Goal: Navigation & Orientation: Find specific page/section

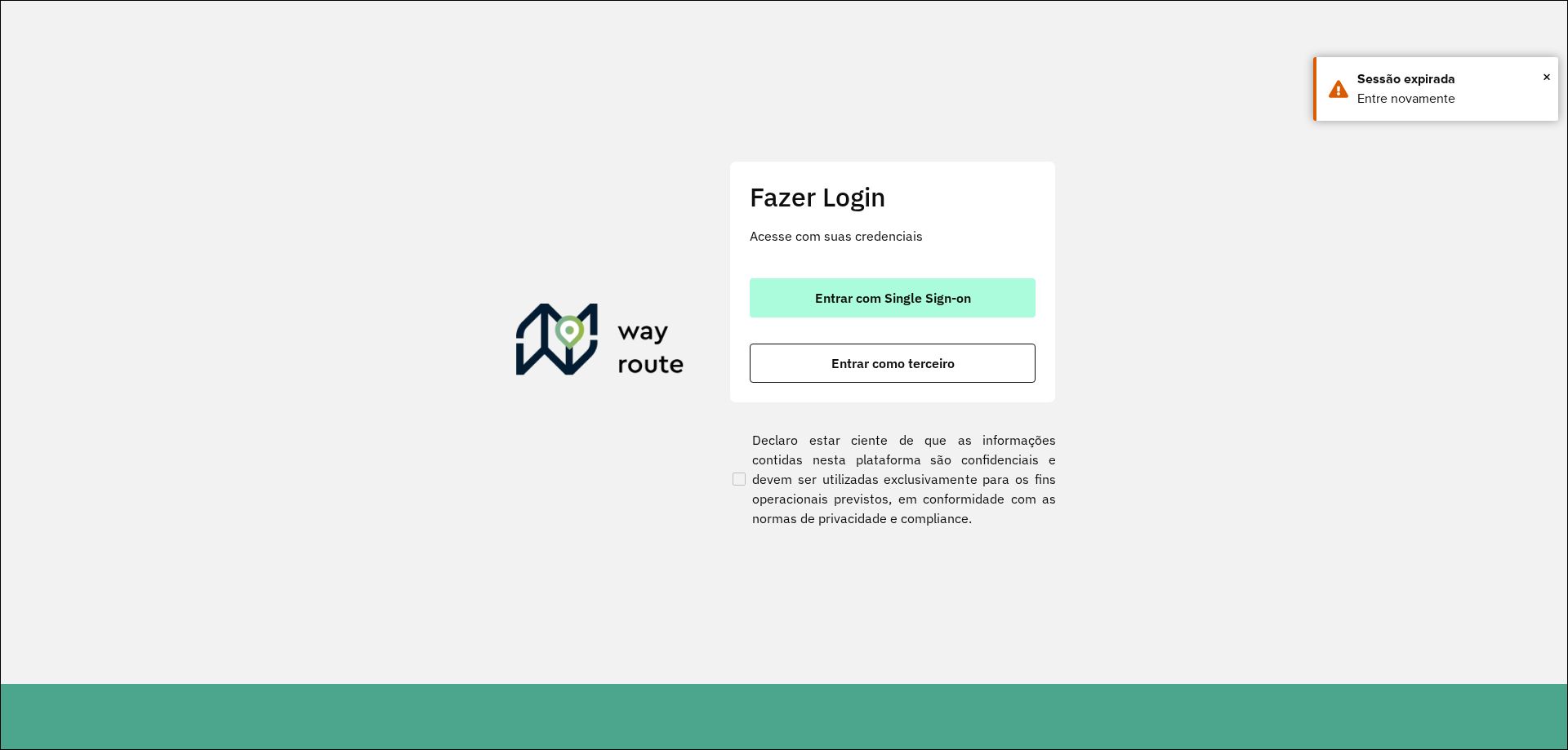
click at [858, 305] on span "Entrar com Single Sign-on" at bounding box center [893, 298] width 156 height 13
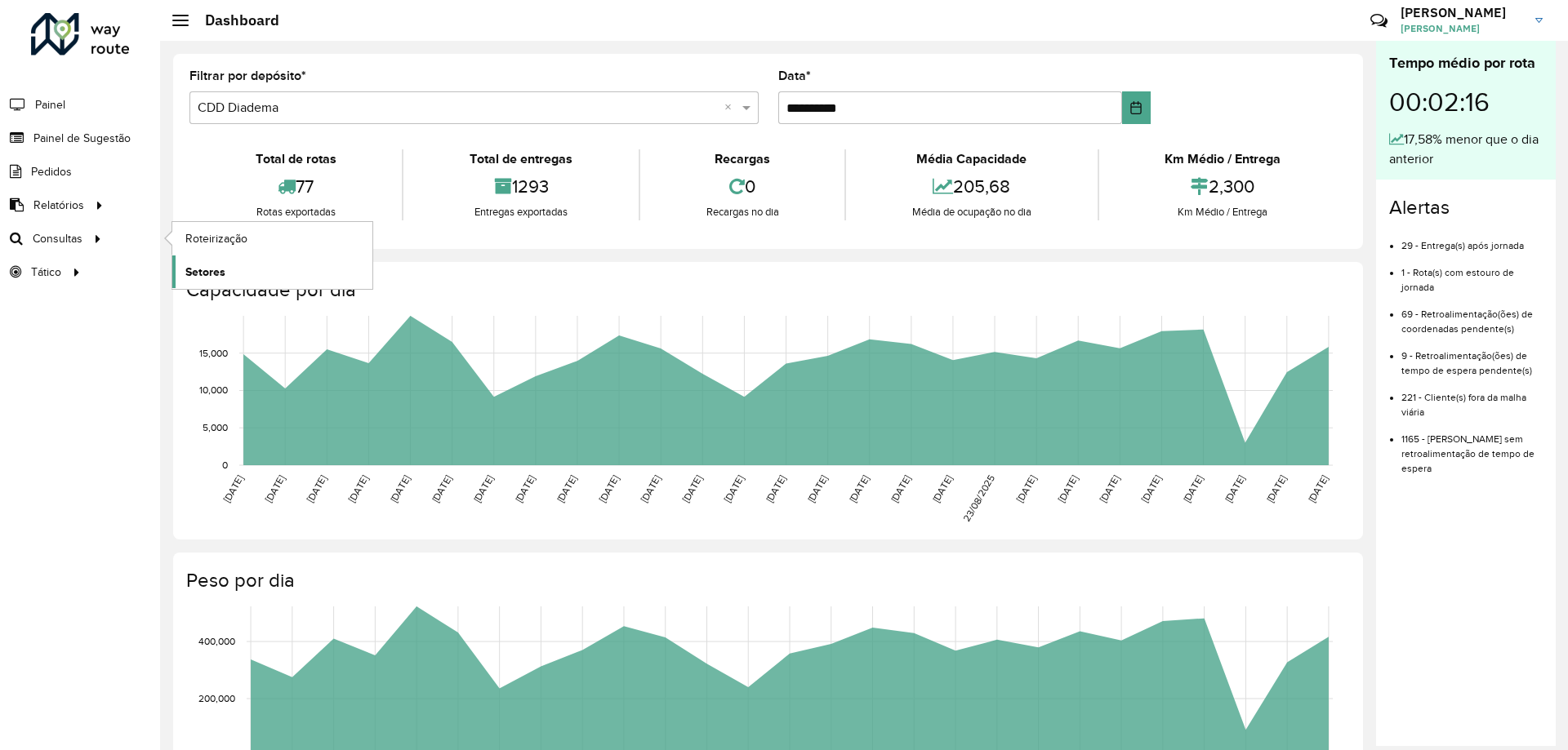
click at [229, 276] on link "Setores" at bounding box center [272, 271] width 200 height 33
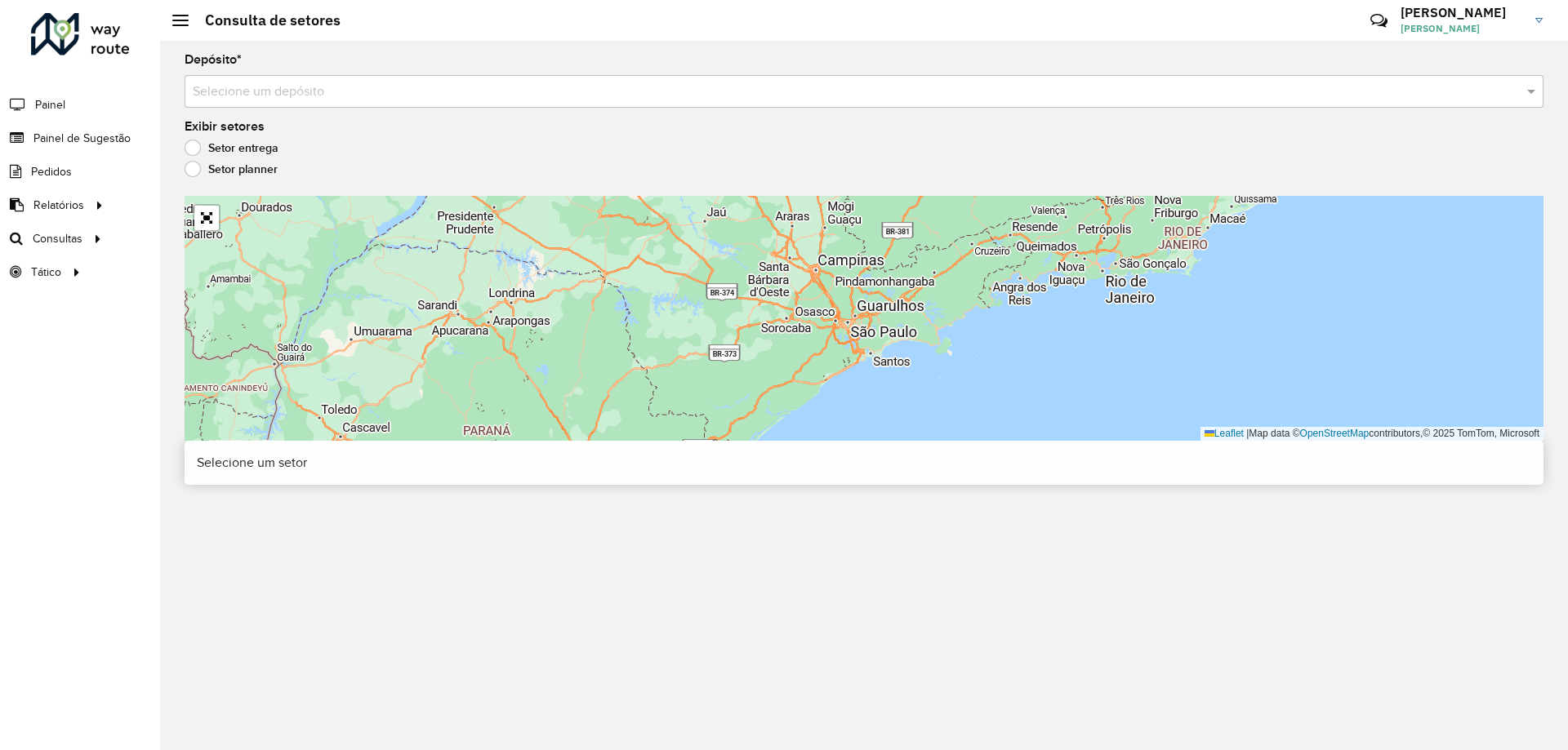
click at [404, 105] on div "Selecione um depósito" at bounding box center [864, 91] width 1359 height 33
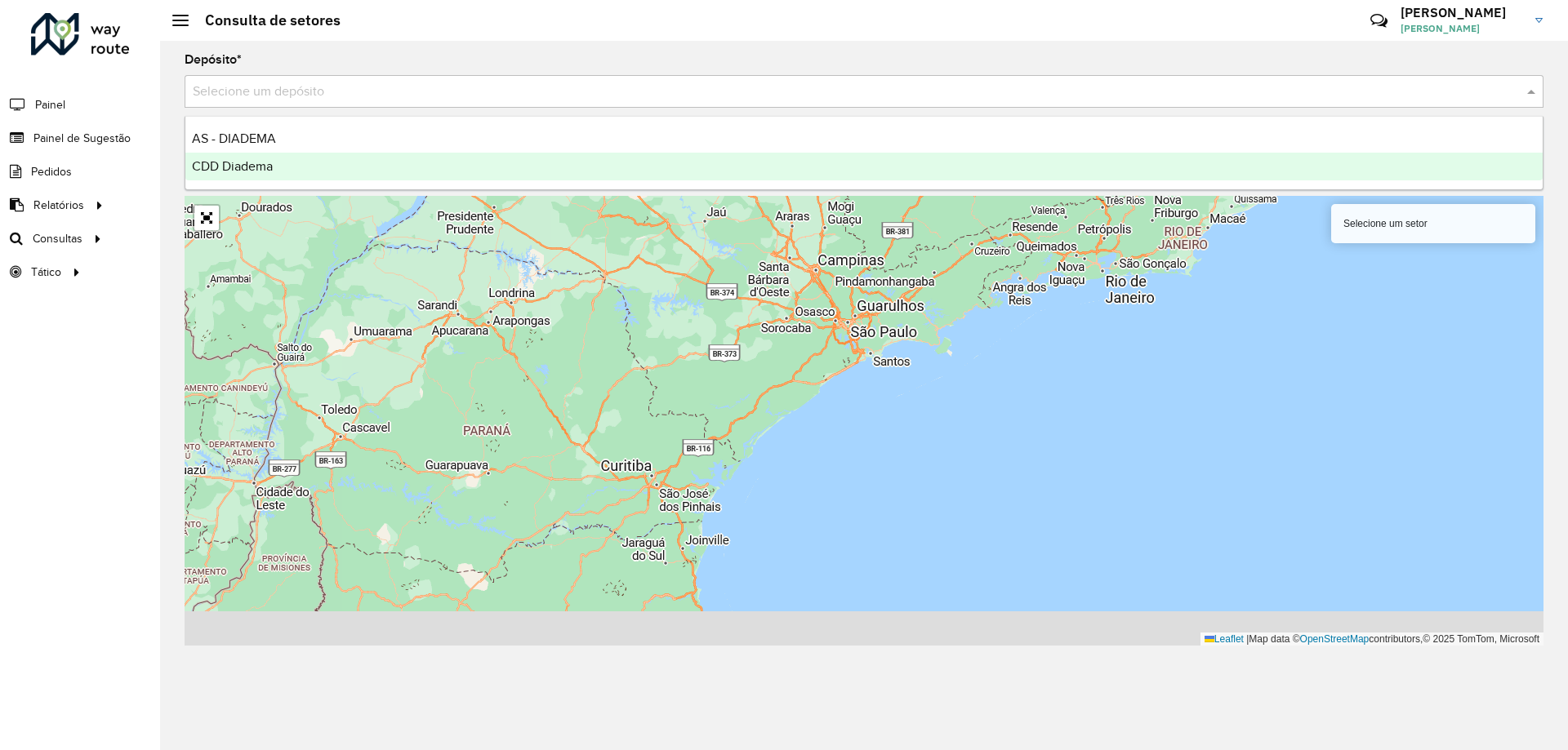
click at [278, 172] on div "CDD Diadema" at bounding box center [864, 167] width 1358 height 28
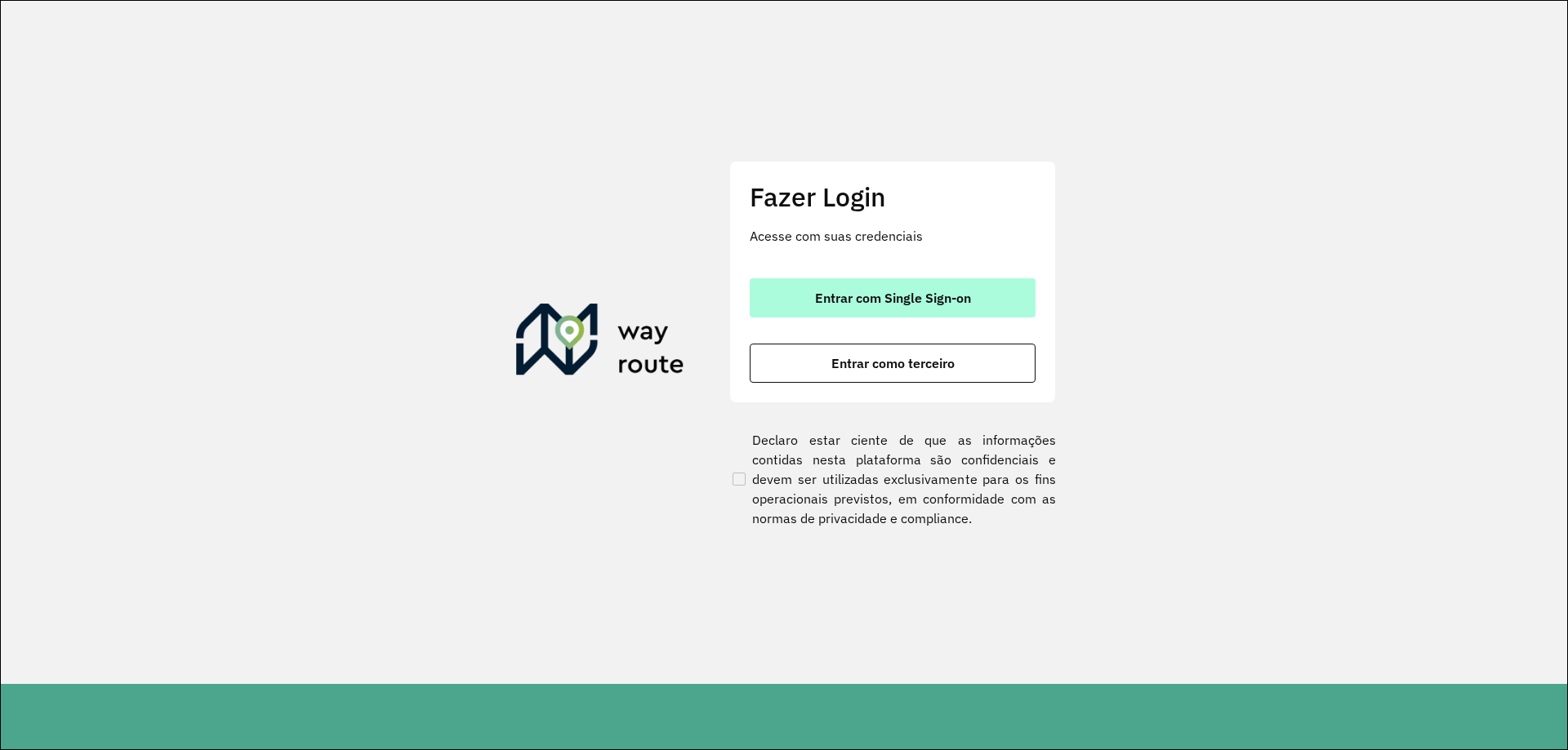
click at [847, 301] on span "Entrar com Single Sign-on" at bounding box center [893, 298] width 156 height 13
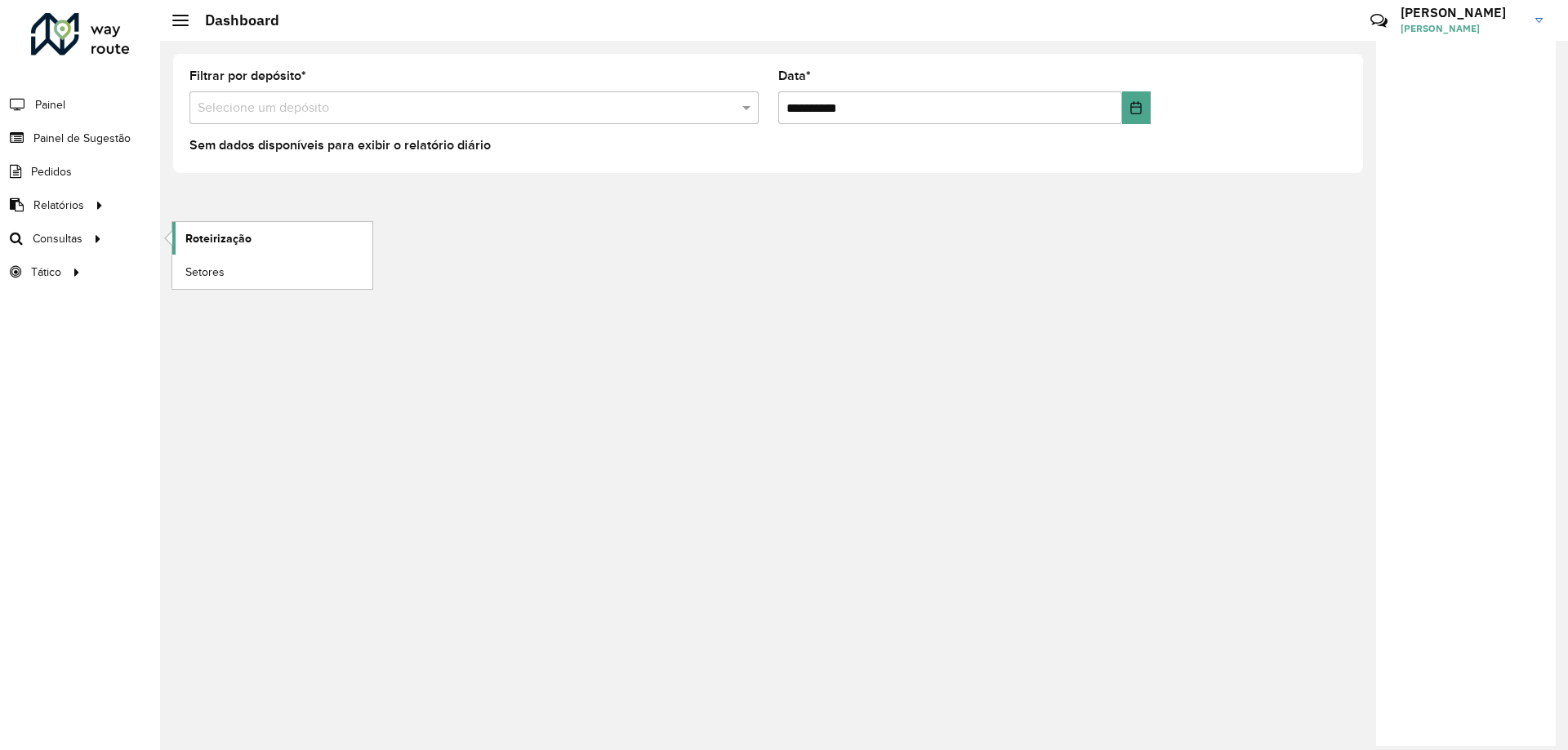
click at [264, 237] on link "Roteirização" at bounding box center [272, 238] width 200 height 33
click at [194, 264] on span "Setores" at bounding box center [205, 272] width 40 height 17
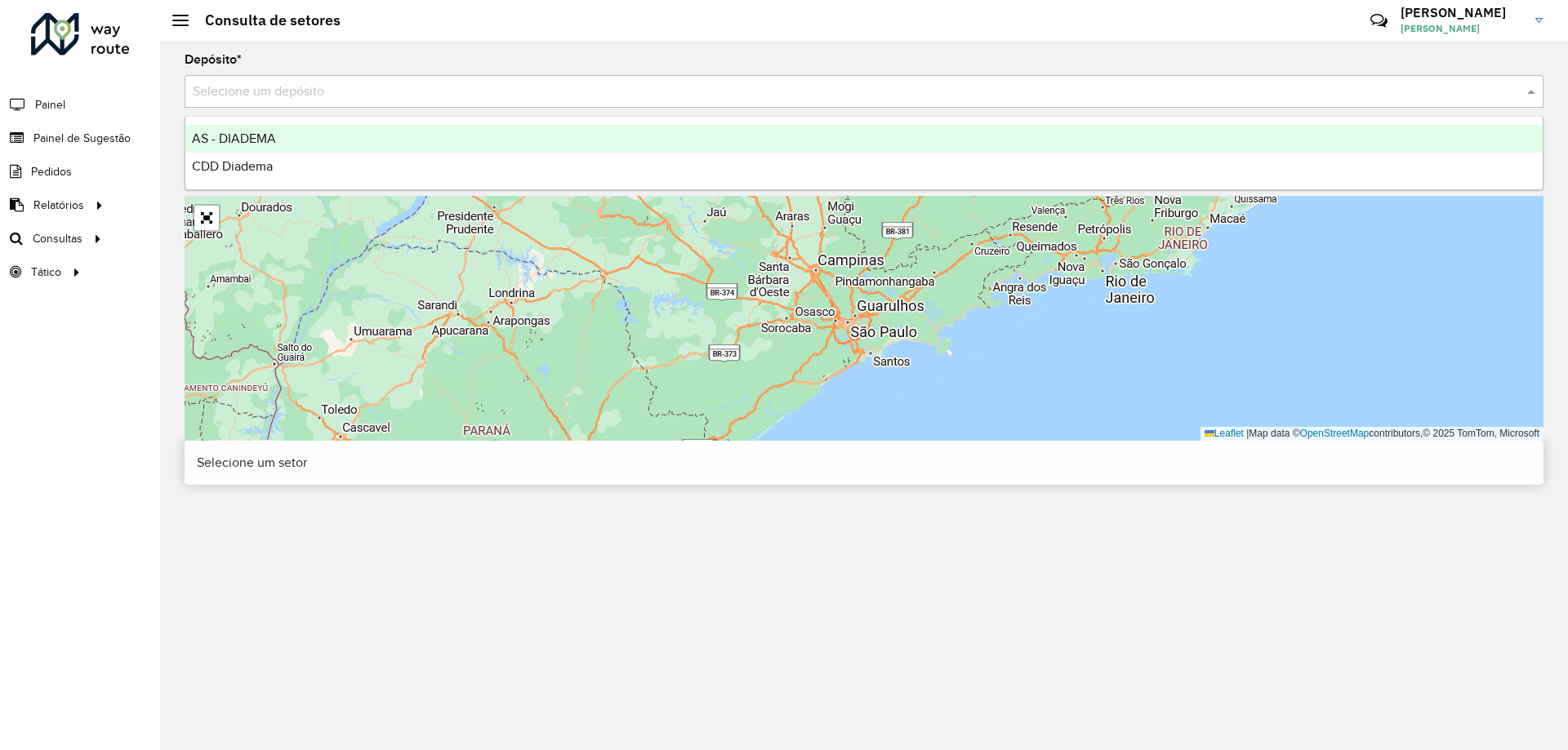
click at [352, 95] on input "text" at bounding box center [847, 93] width 1311 height 20
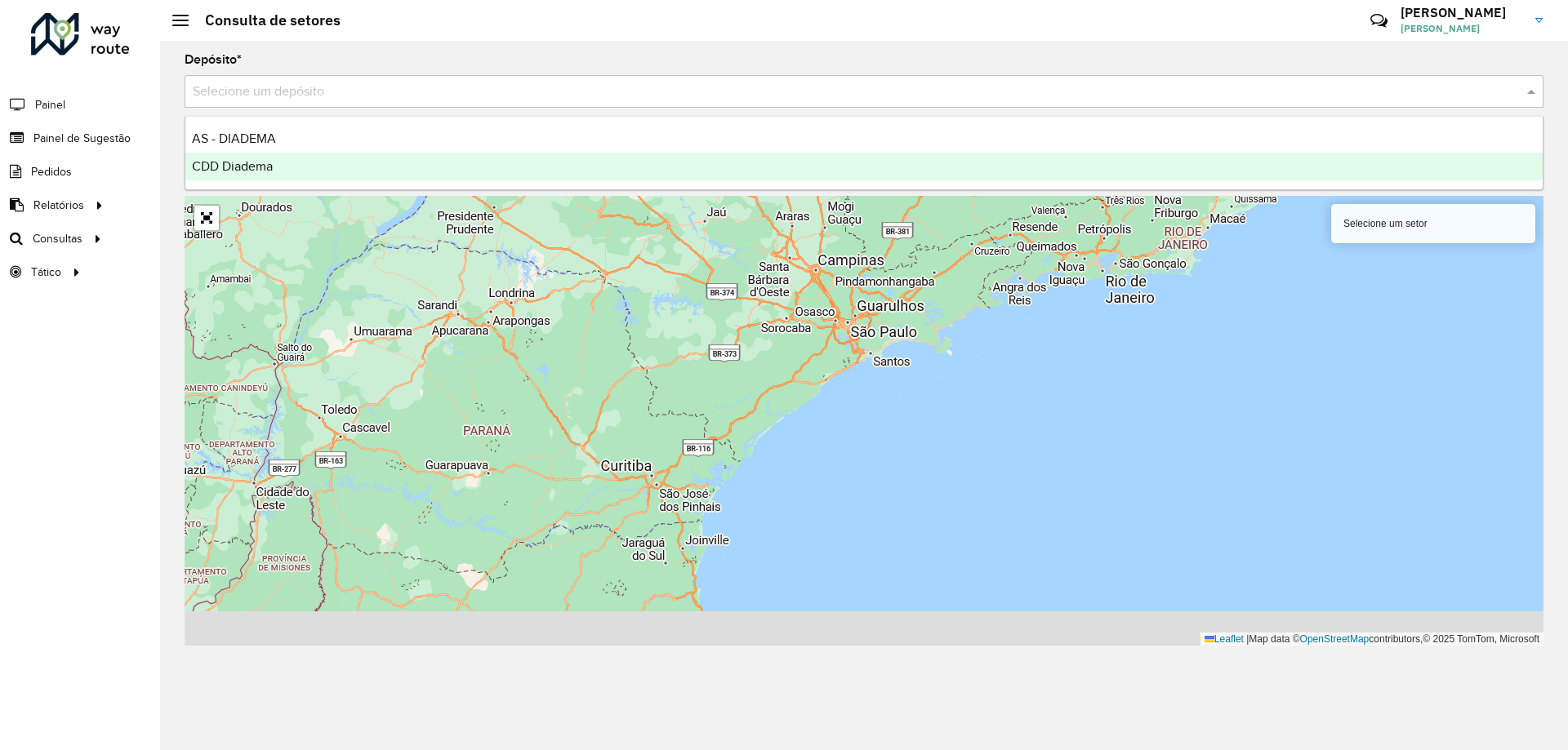
click at [277, 164] on div "CDD Diadema" at bounding box center [864, 167] width 1358 height 28
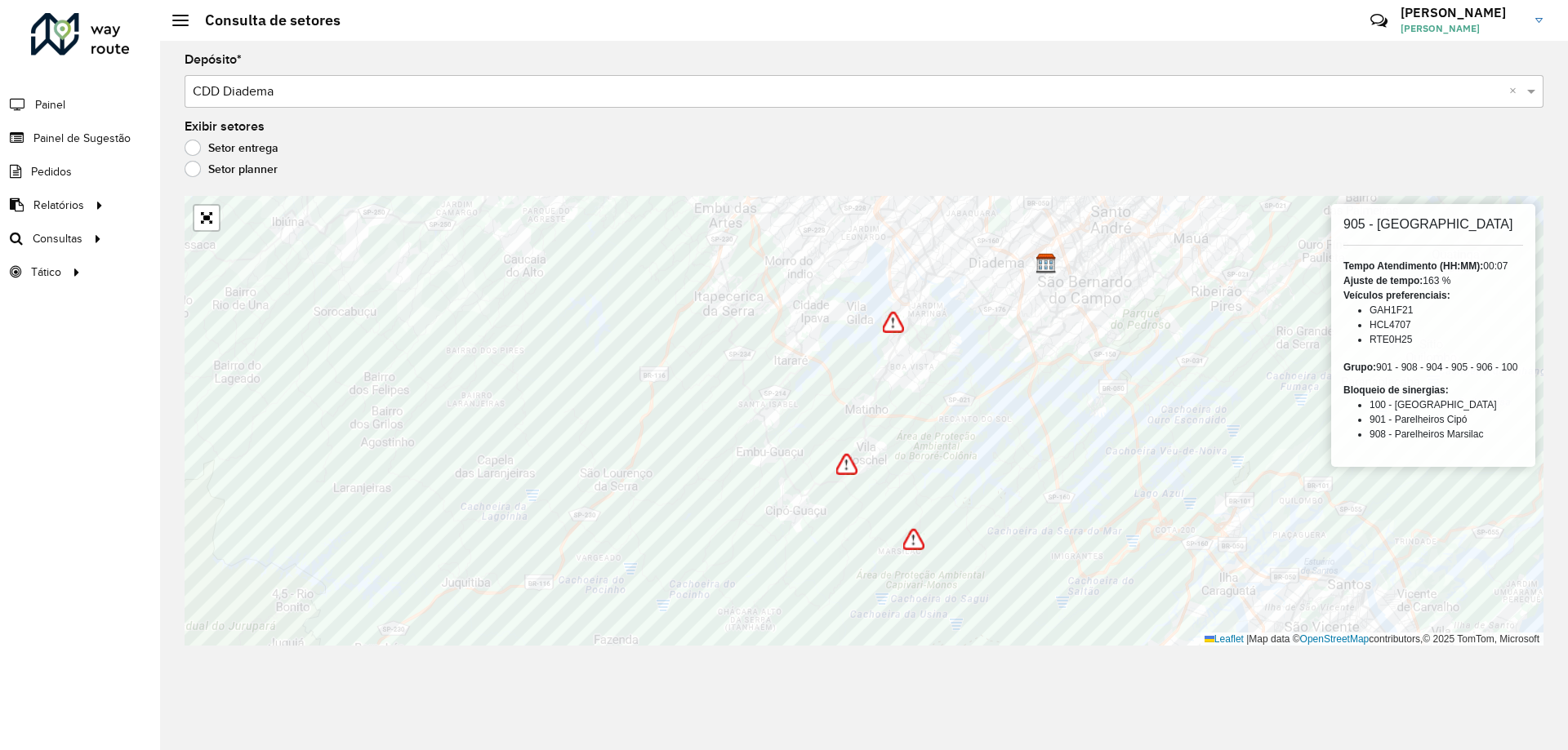
click at [1404, 311] on li "GAH1F21" at bounding box center [1447, 309] width 154 height 15
copy li "GAH1F21"
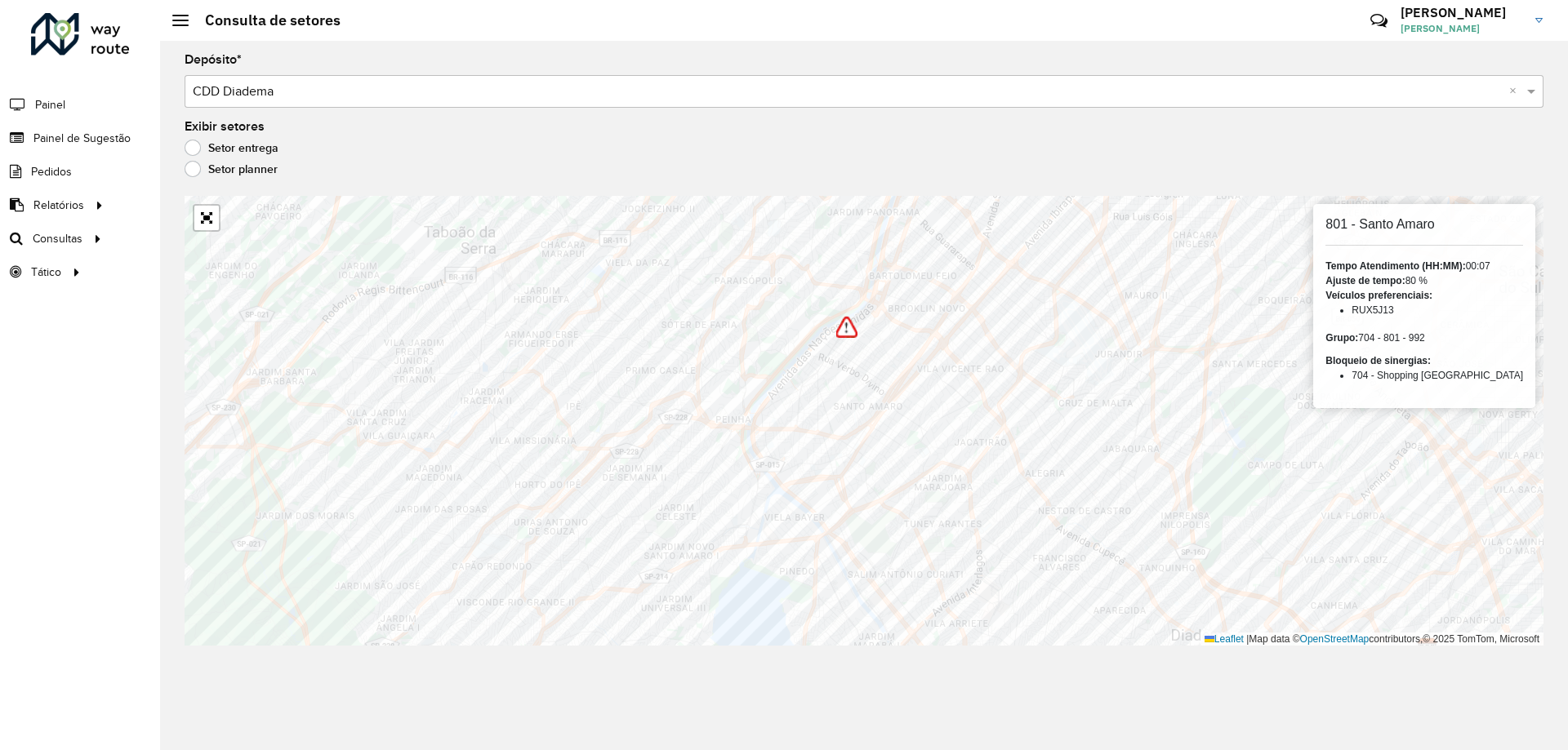
click at [1307, 156] on div "Setor entrega" at bounding box center [864, 152] width 1359 height 20
